Goal: Find specific page/section: Find specific page/section

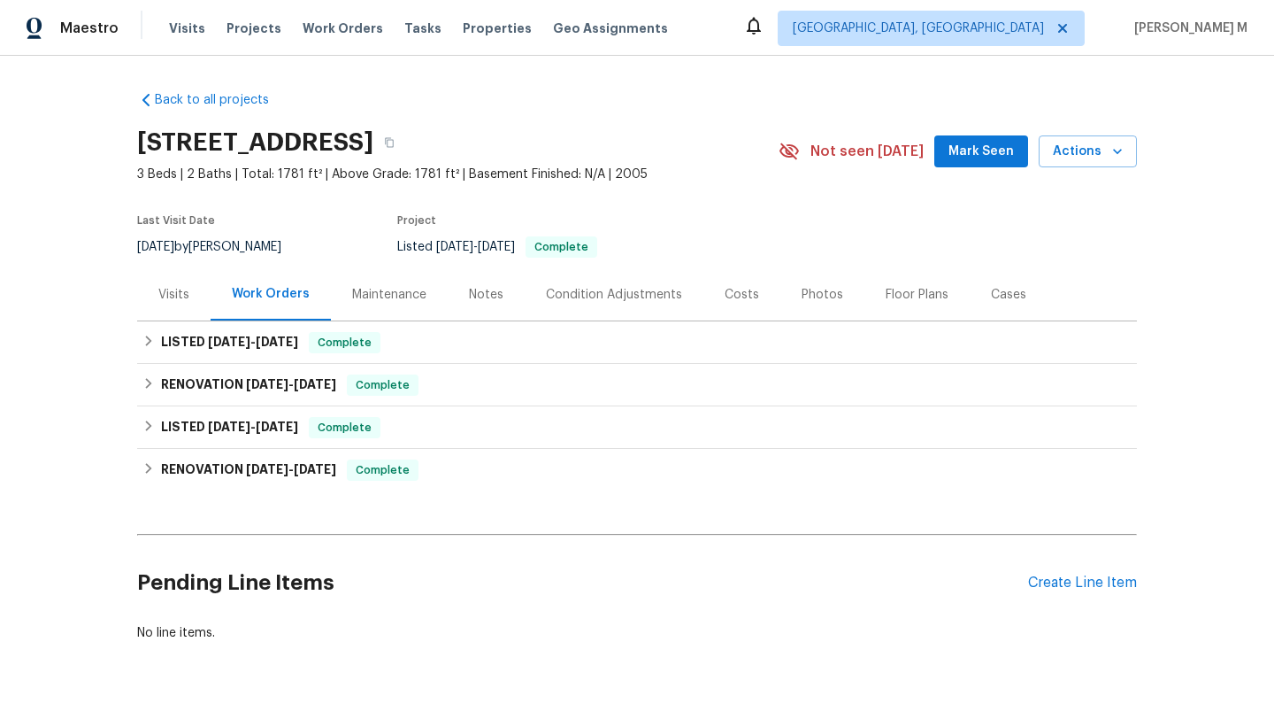
click at [159, 307] on div "Visits" at bounding box center [173, 294] width 73 height 52
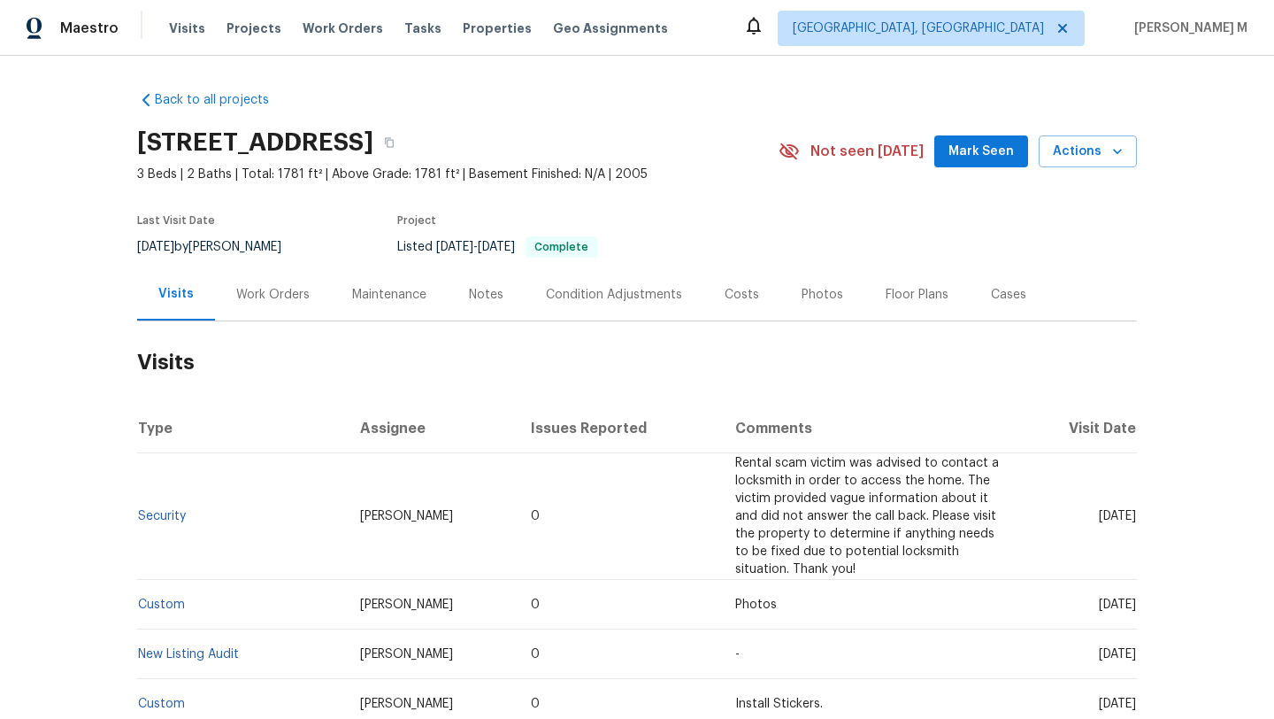
scroll to position [13, 0]
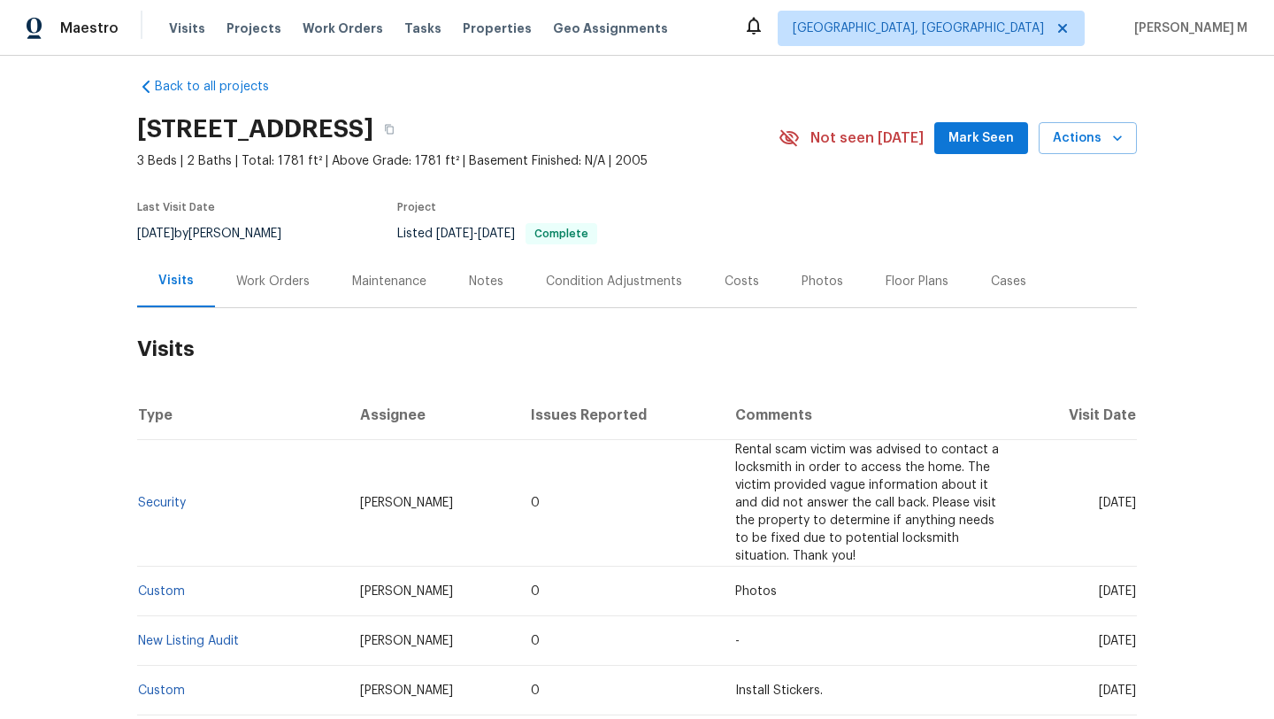
click at [980, 296] on div "Cases" at bounding box center [1009, 281] width 78 height 52
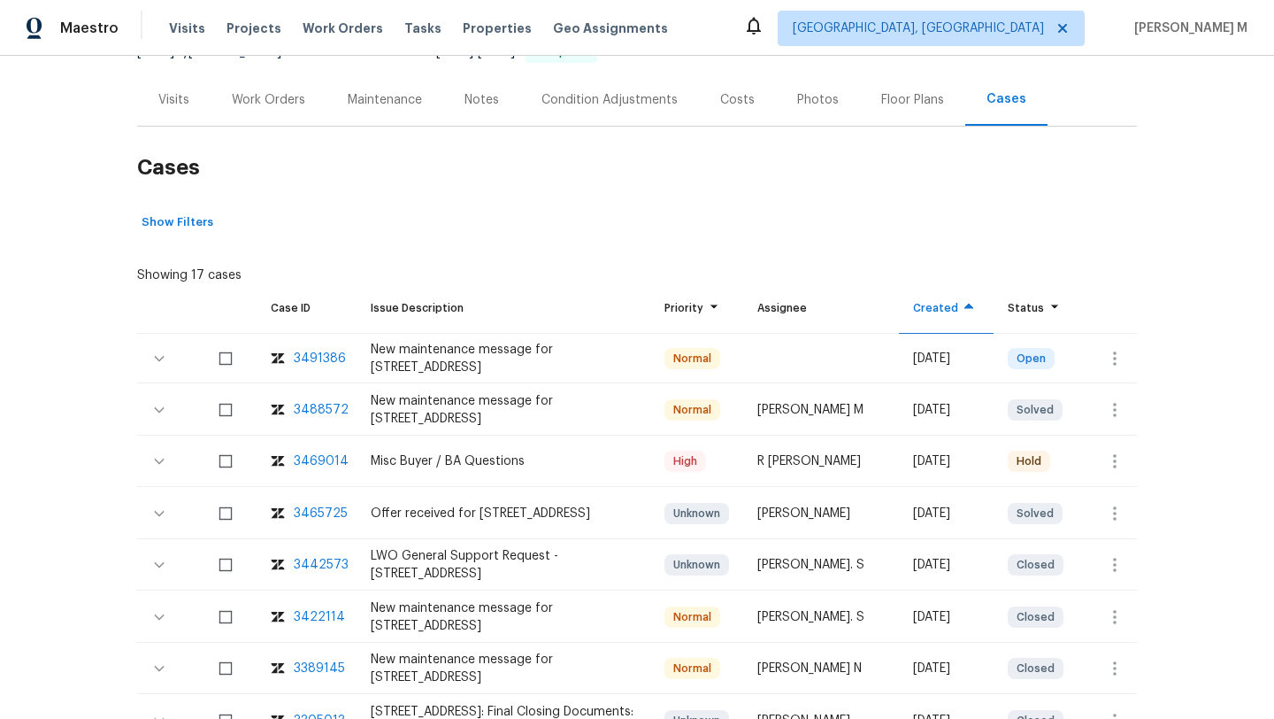
scroll to position [196, 0]
click at [301, 407] on div "3488572" at bounding box center [321, 409] width 55 height 18
click at [305, 461] on div "3469014" at bounding box center [321, 460] width 55 height 18
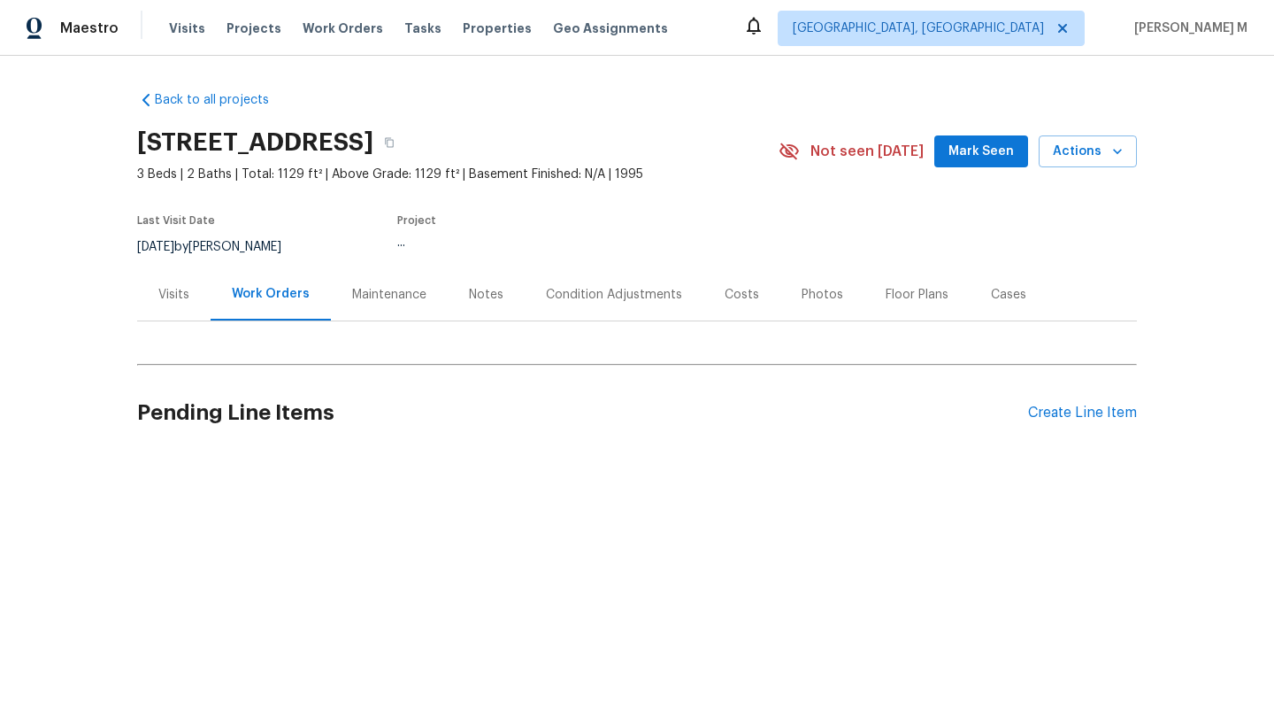
click at [1011, 301] on div "Back to all projects [STREET_ADDRESS] 3 Beds | 2 Baths | Total: 1129 ft² | Abov…" at bounding box center [637, 272] width 1000 height 391
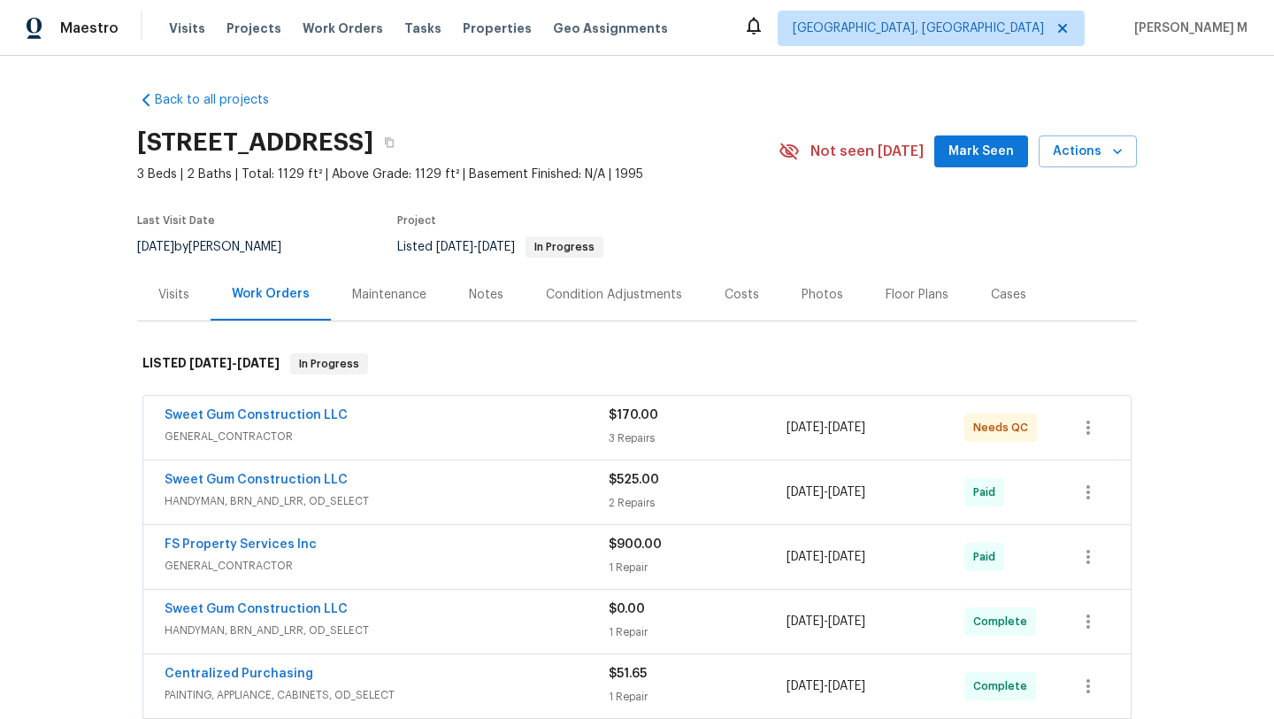
click at [972, 302] on div "Cases" at bounding box center [1009, 294] width 78 height 52
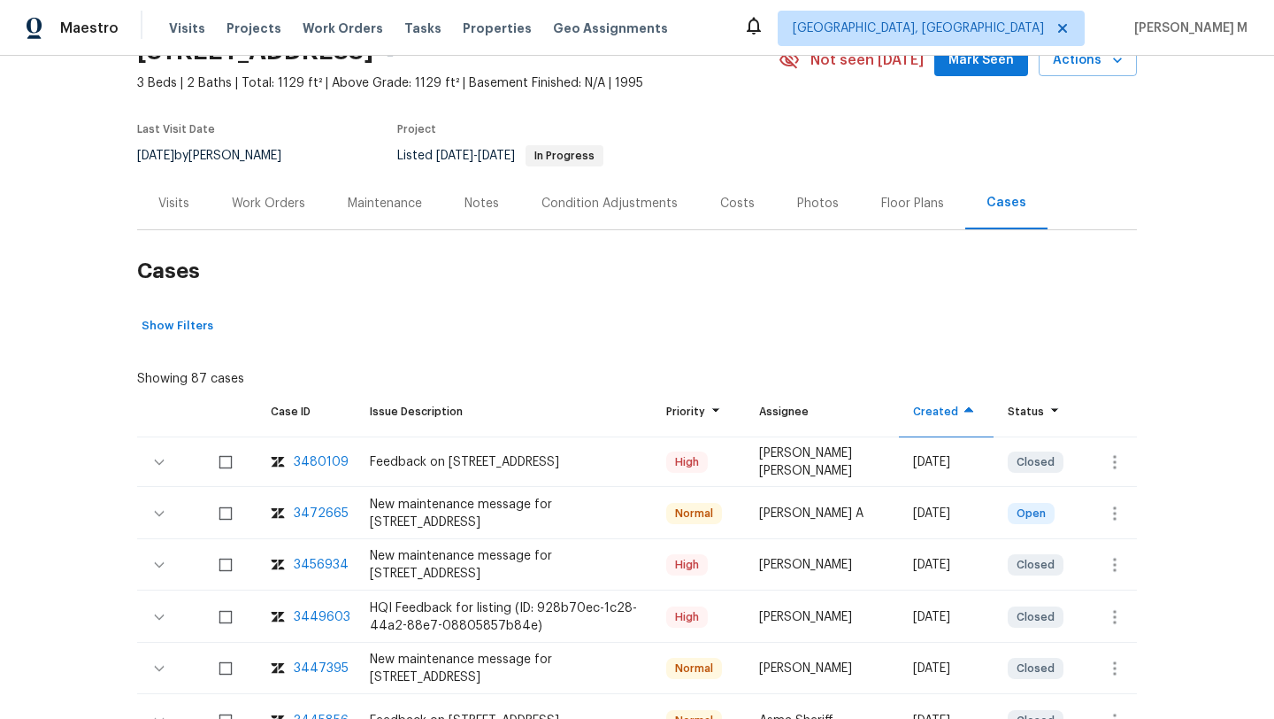
scroll to position [93, 0]
click at [327, 513] on div "3472665" at bounding box center [321, 512] width 55 height 18
